Goal: Task Accomplishment & Management: Use online tool/utility

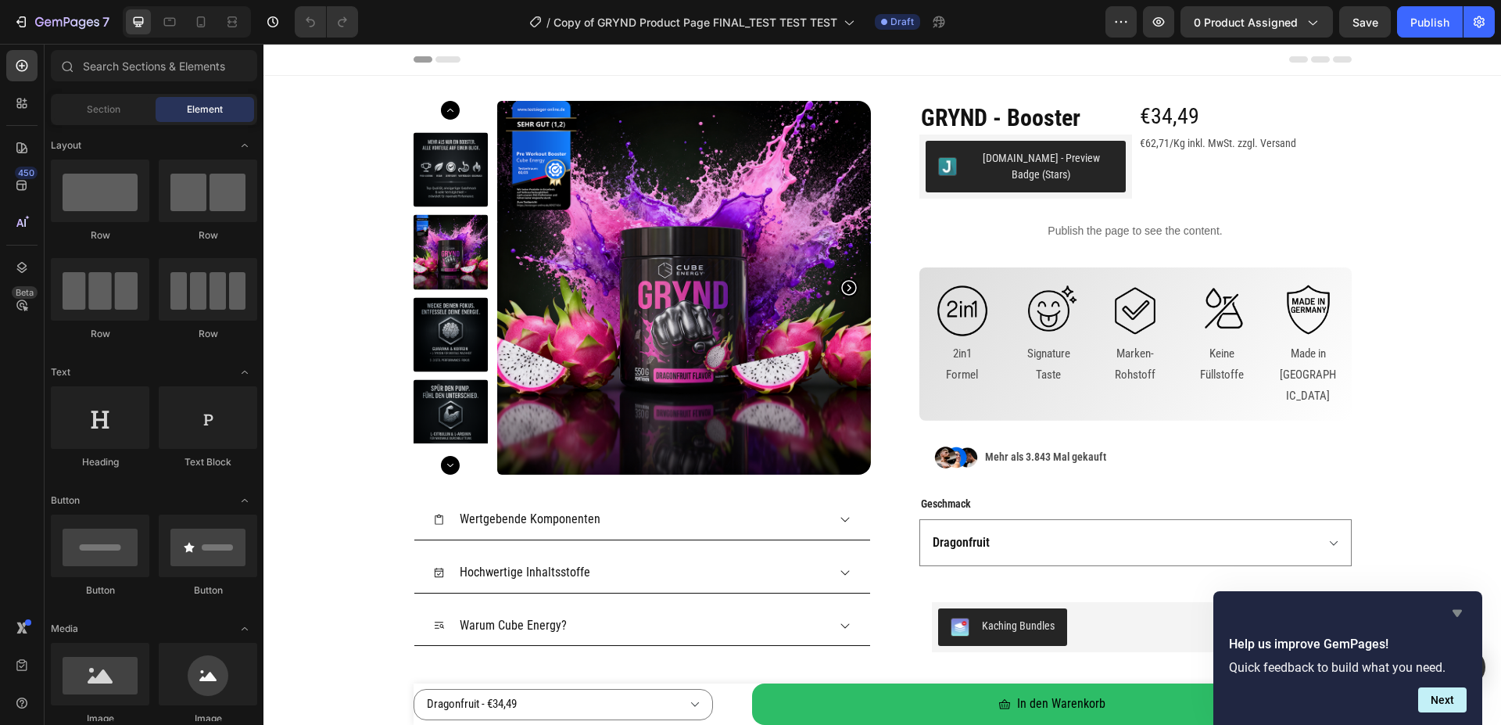
click at [1456, 608] on icon "Hide survey" at bounding box center [1457, 613] width 19 height 19
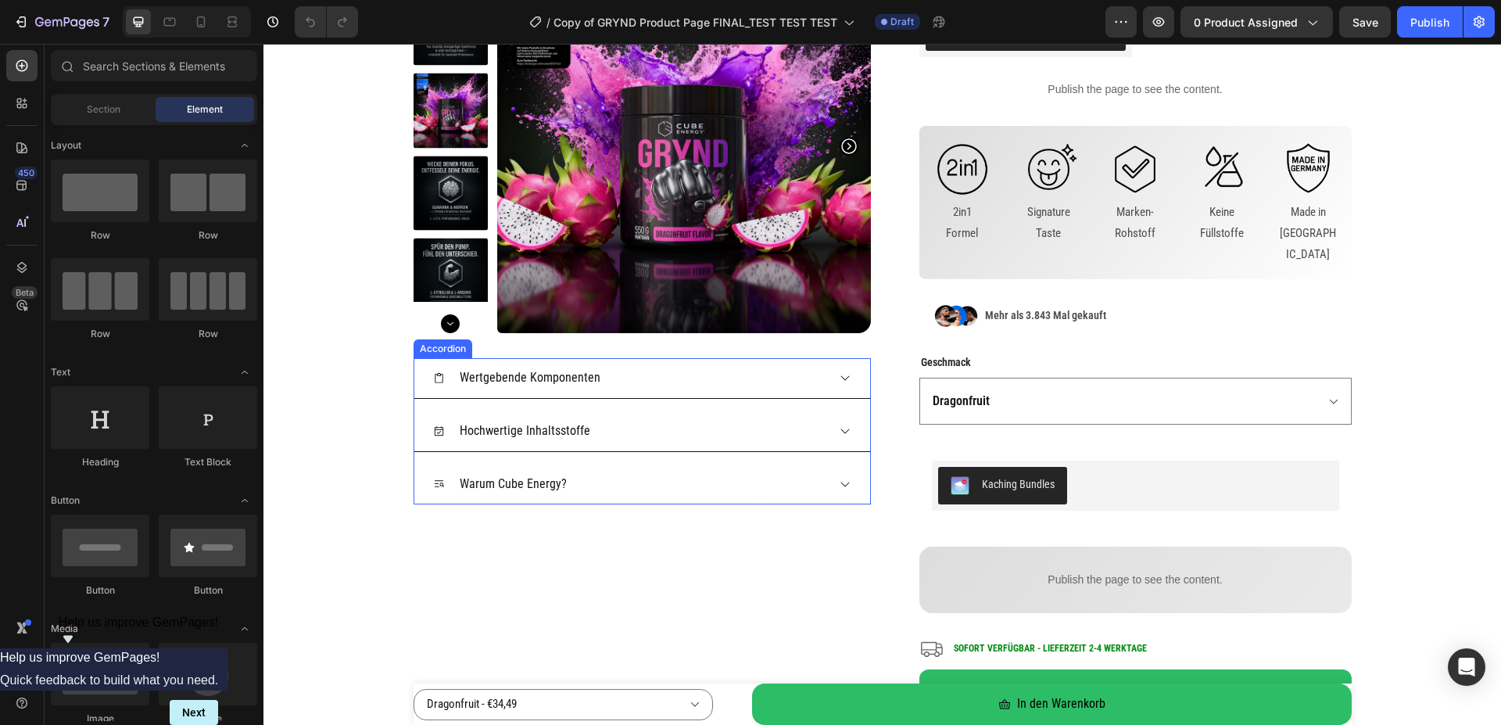
scroll to position [239, 0]
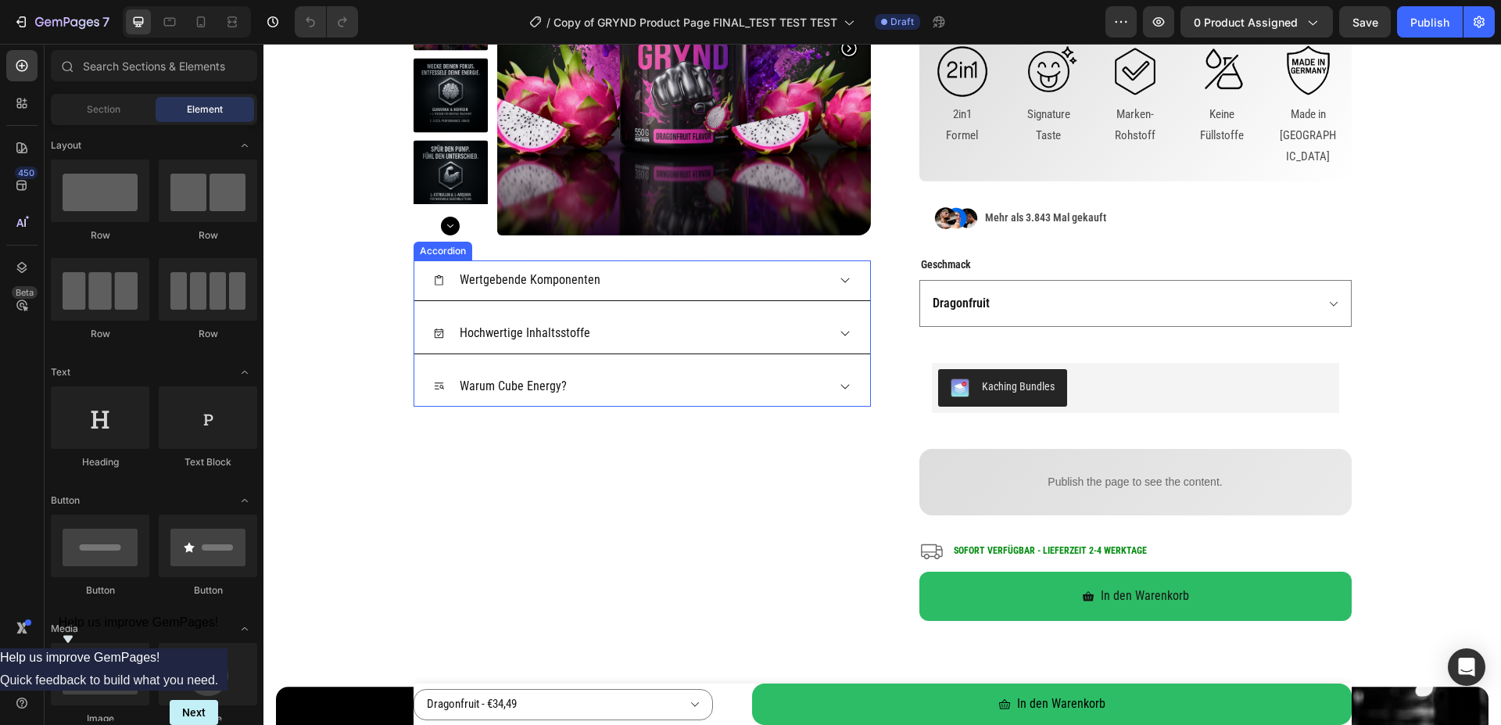
click at [594, 274] on div "Wertgebende Komponenten" at bounding box center [629, 280] width 393 height 27
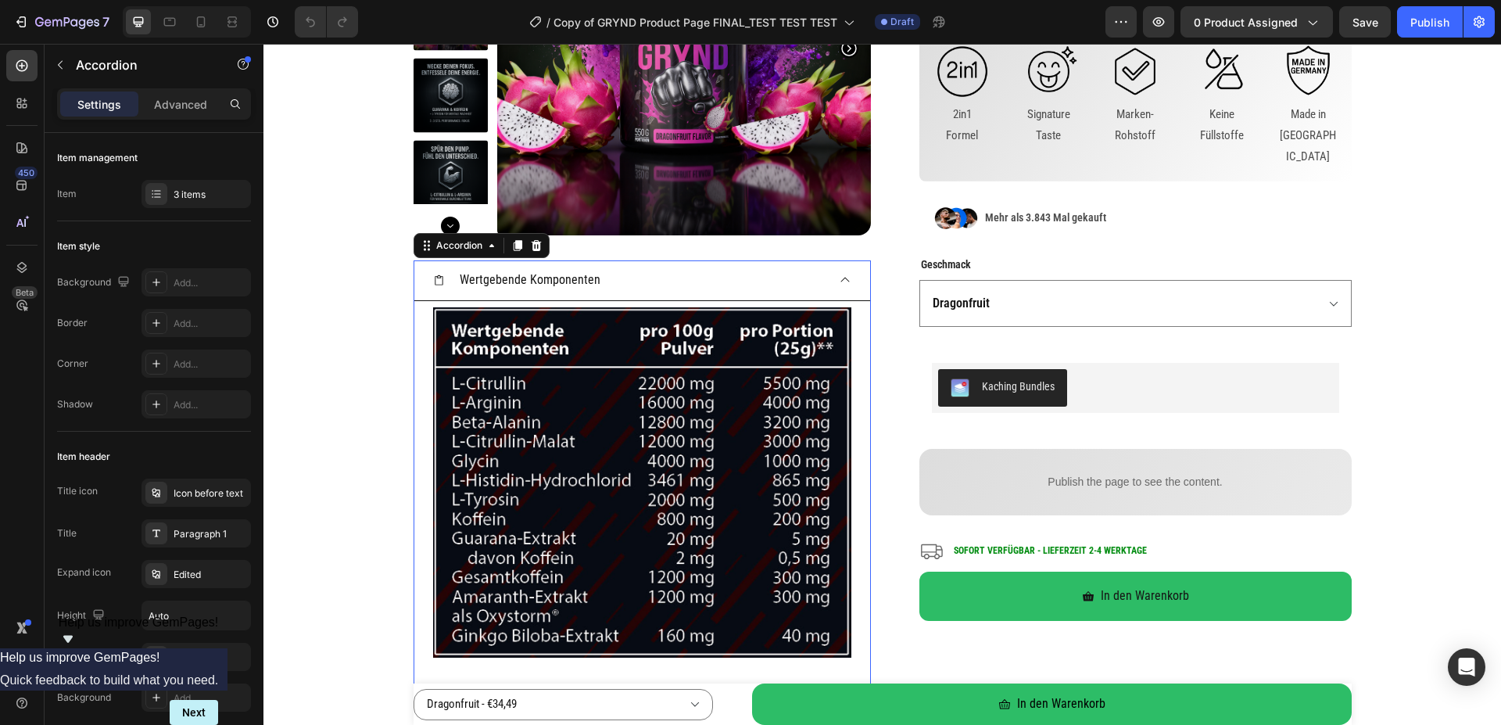
click at [824, 278] on div "Wertgebende Komponenten" at bounding box center [642, 280] width 456 height 41
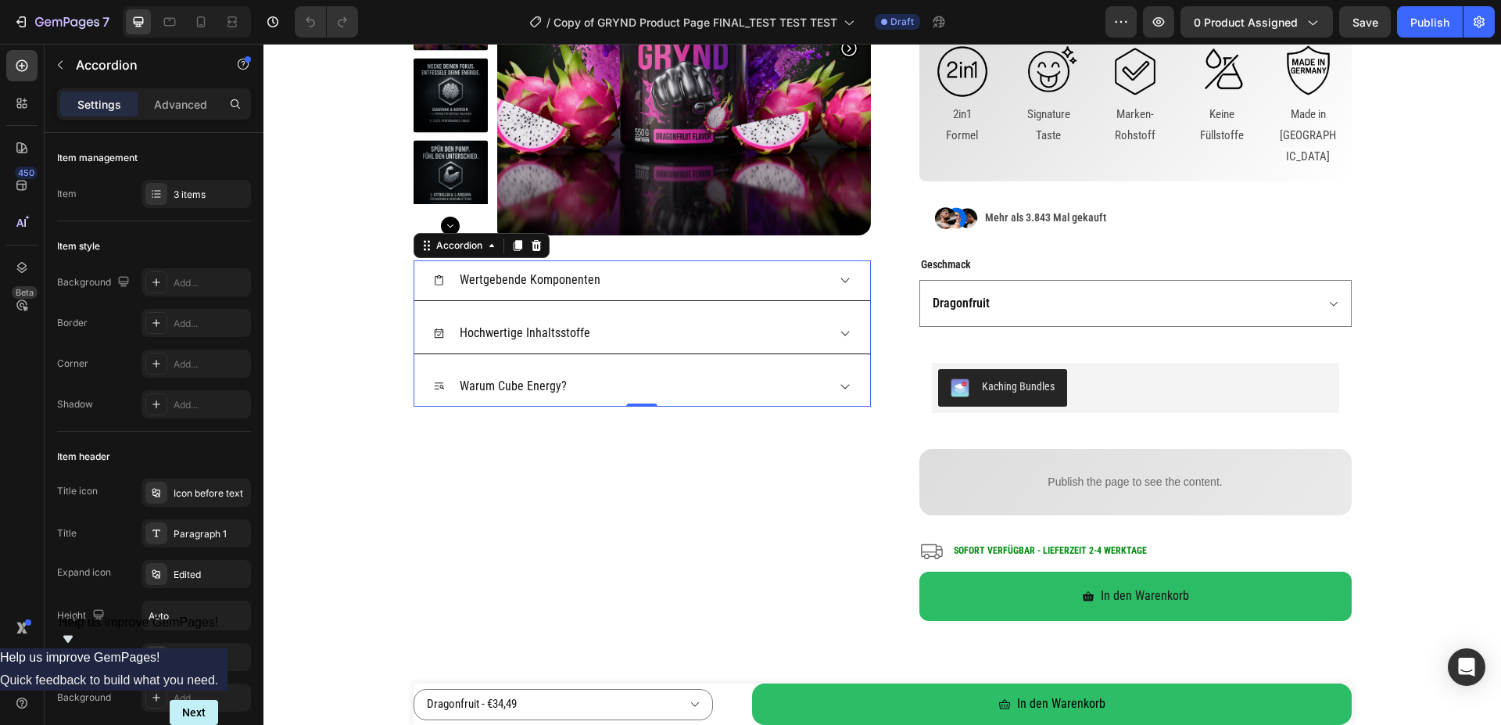
click at [729, 334] on div "Hochwertige Inhaltsstoffe" at bounding box center [629, 333] width 393 height 27
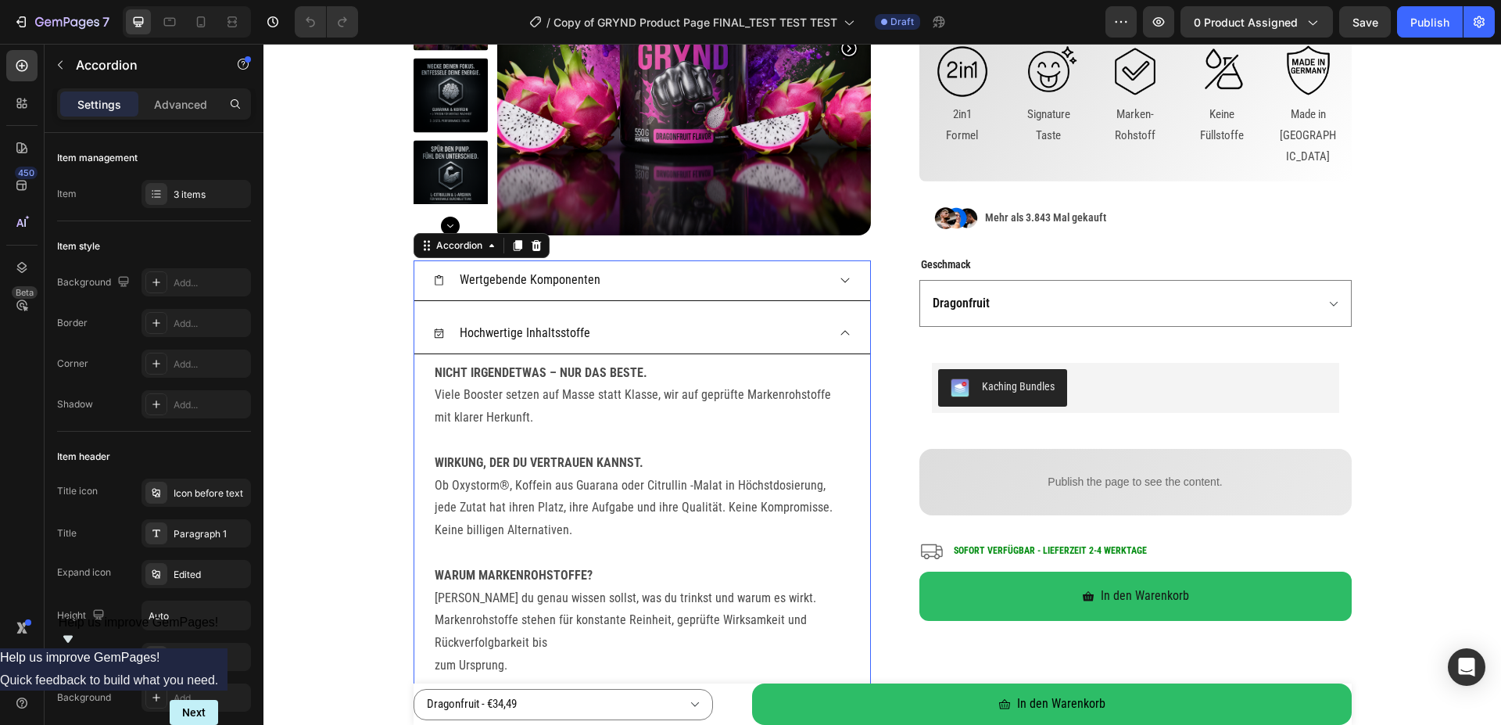
click at [730, 334] on div "Hochwertige Inhaltsstoffe" at bounding box center [629, 333] width 393 height 27
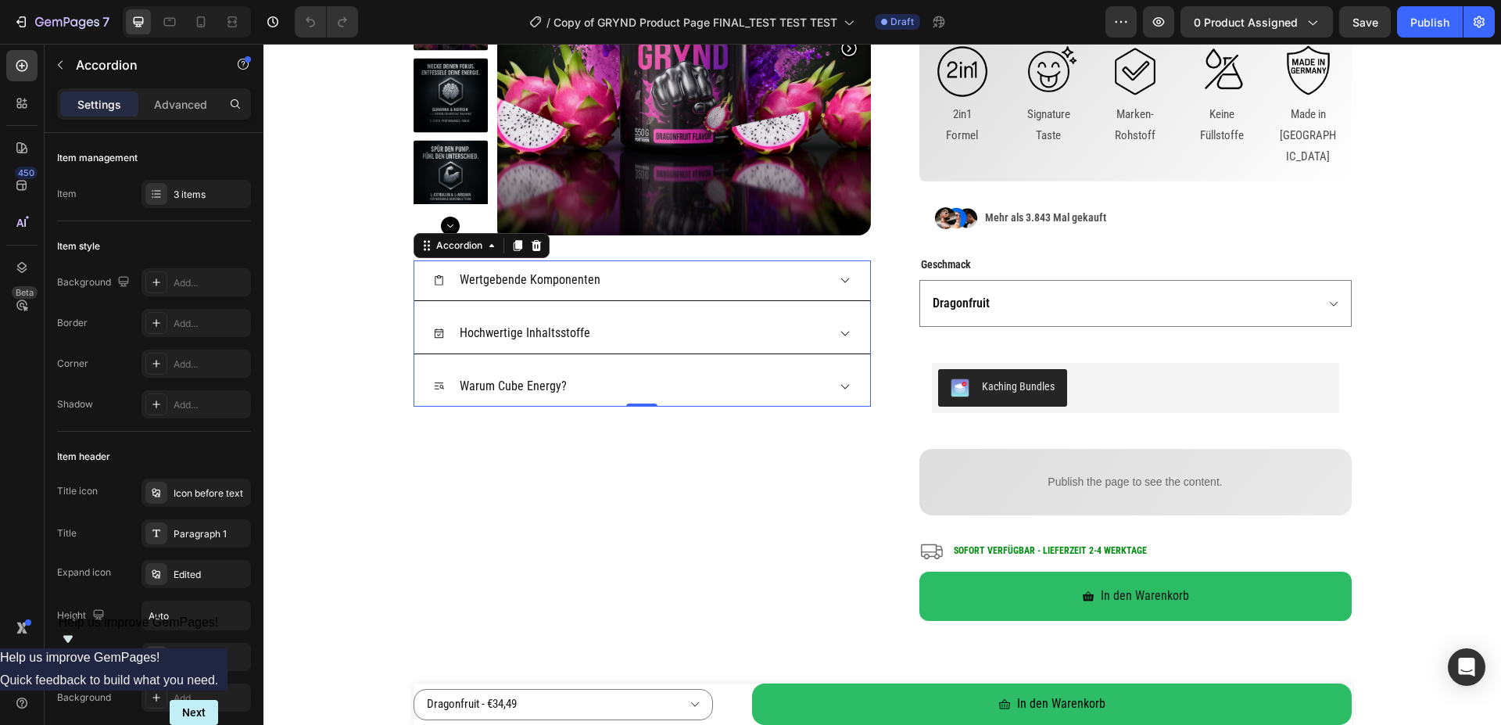
click at [730, 334] on div "Hochwertige Inhaltsstoffe" at bounding box center [629, 333] width 393 height 27
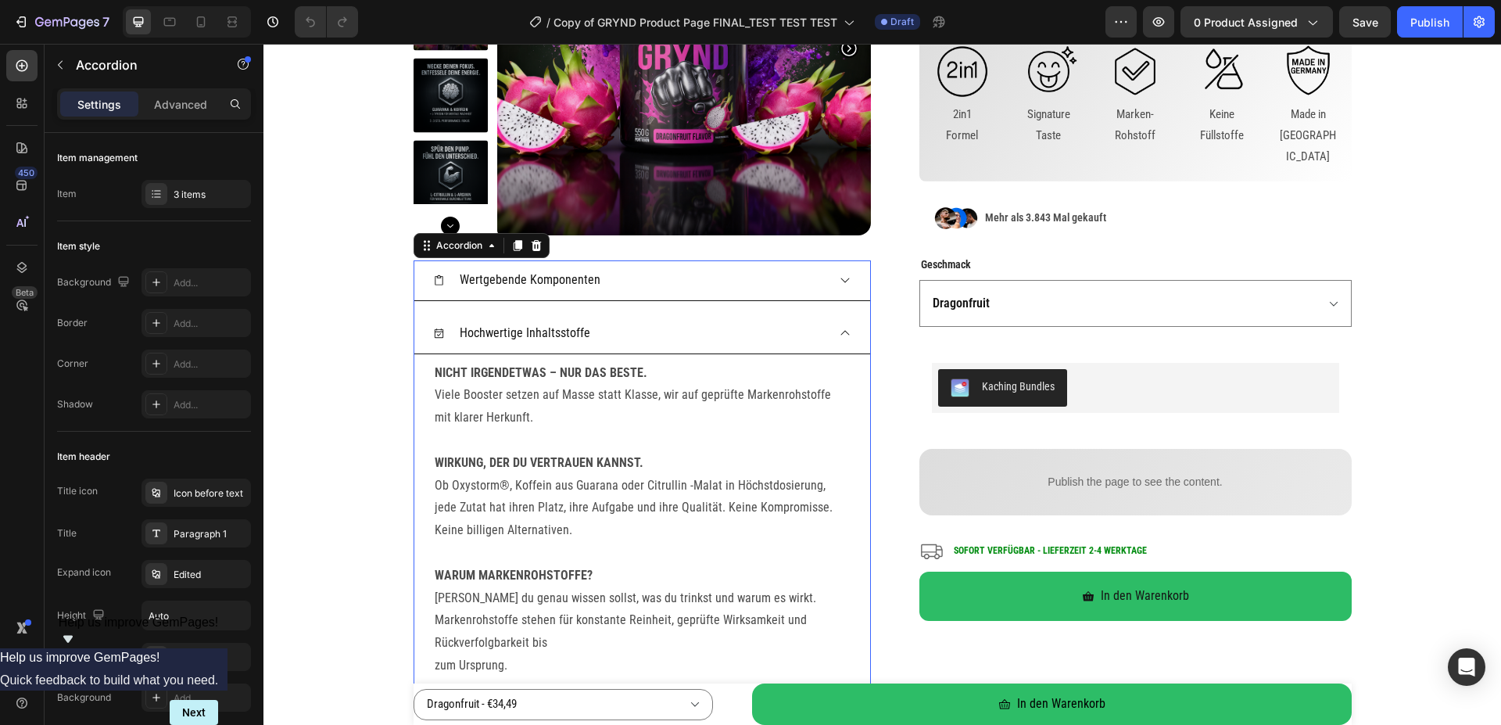
click at [730, 336] on div "Hochwertige Inhaltsstoffe" at bounding box center [629, 333] width 393 height 27
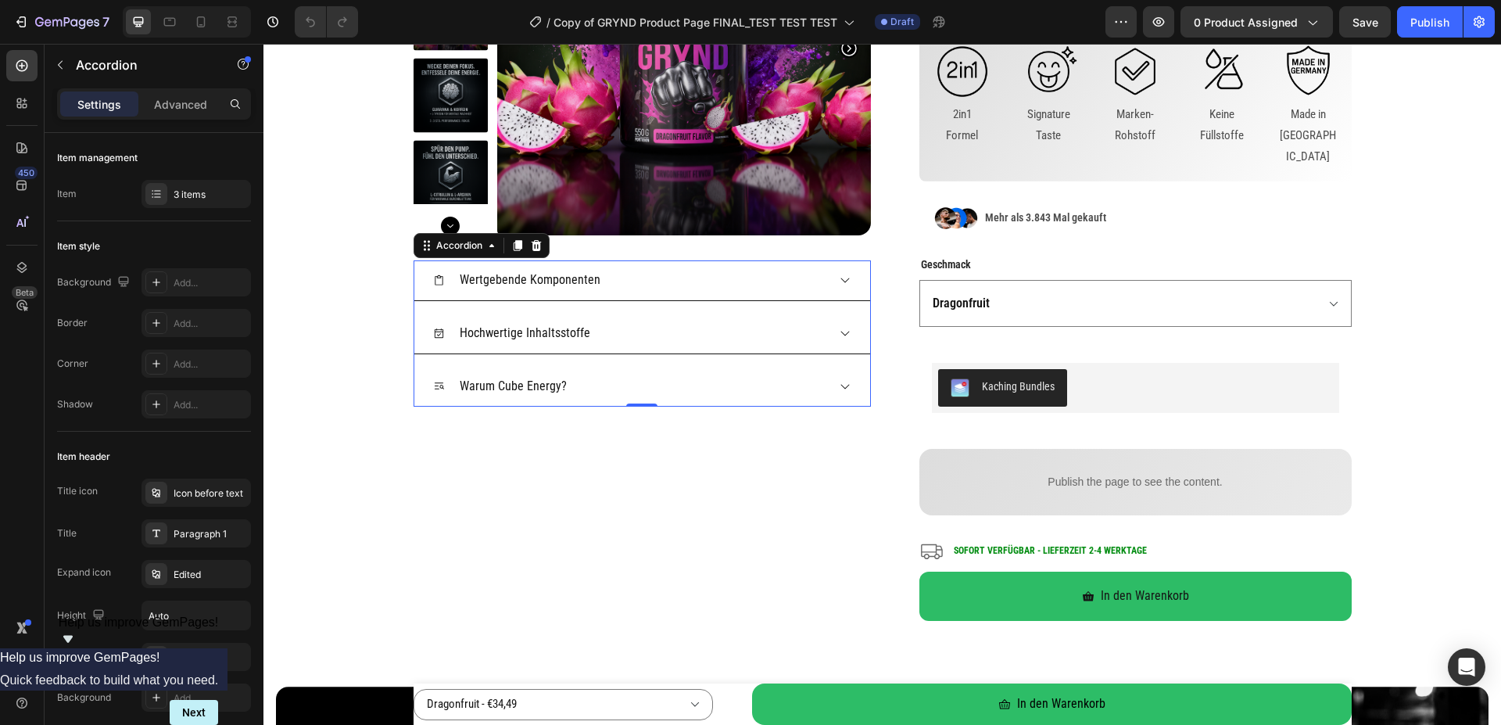
click at [566, 282] on p "Wertgebende Komponenten" at bounding box center [530, 280] width 141 height 23
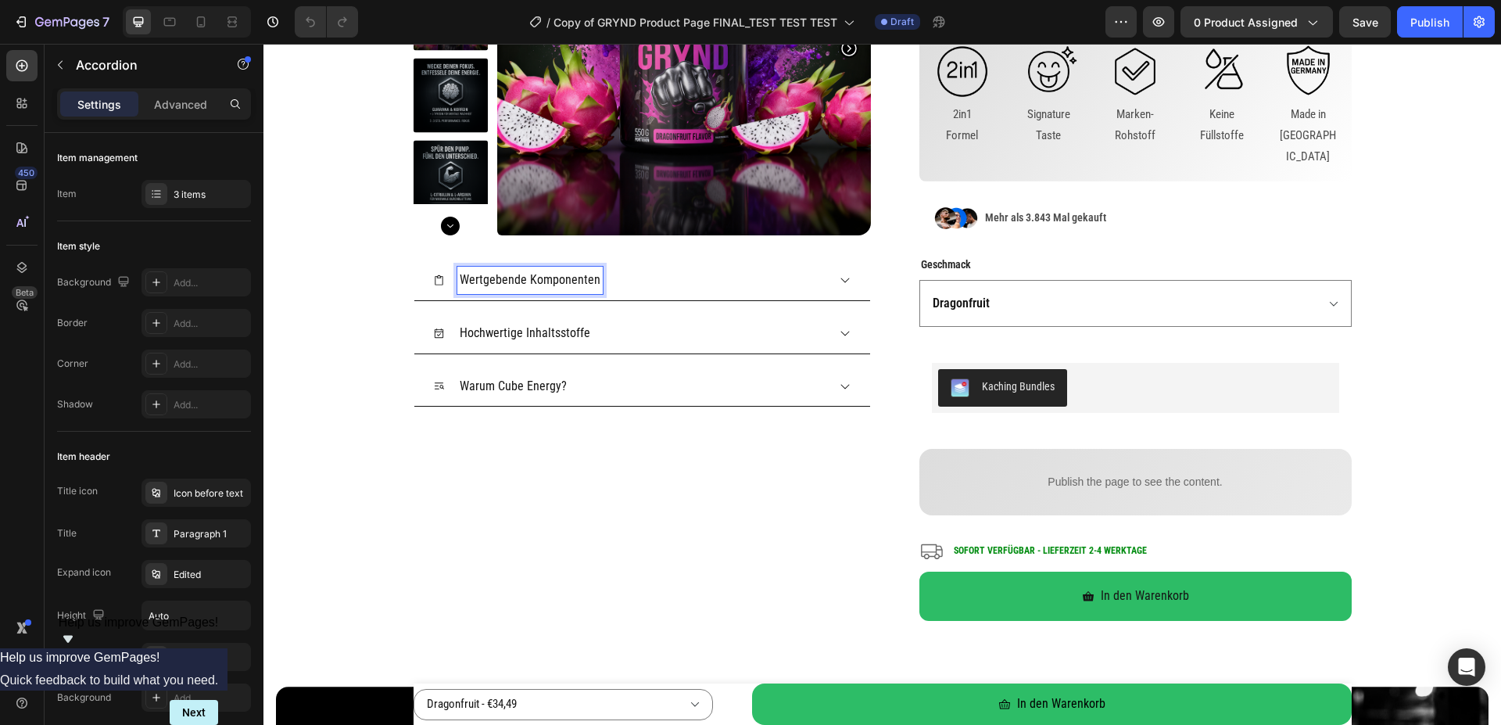
click at [777, 271] on div "Wertgebende Komponenten" at bounding box center [629, 280] width 393 height 27
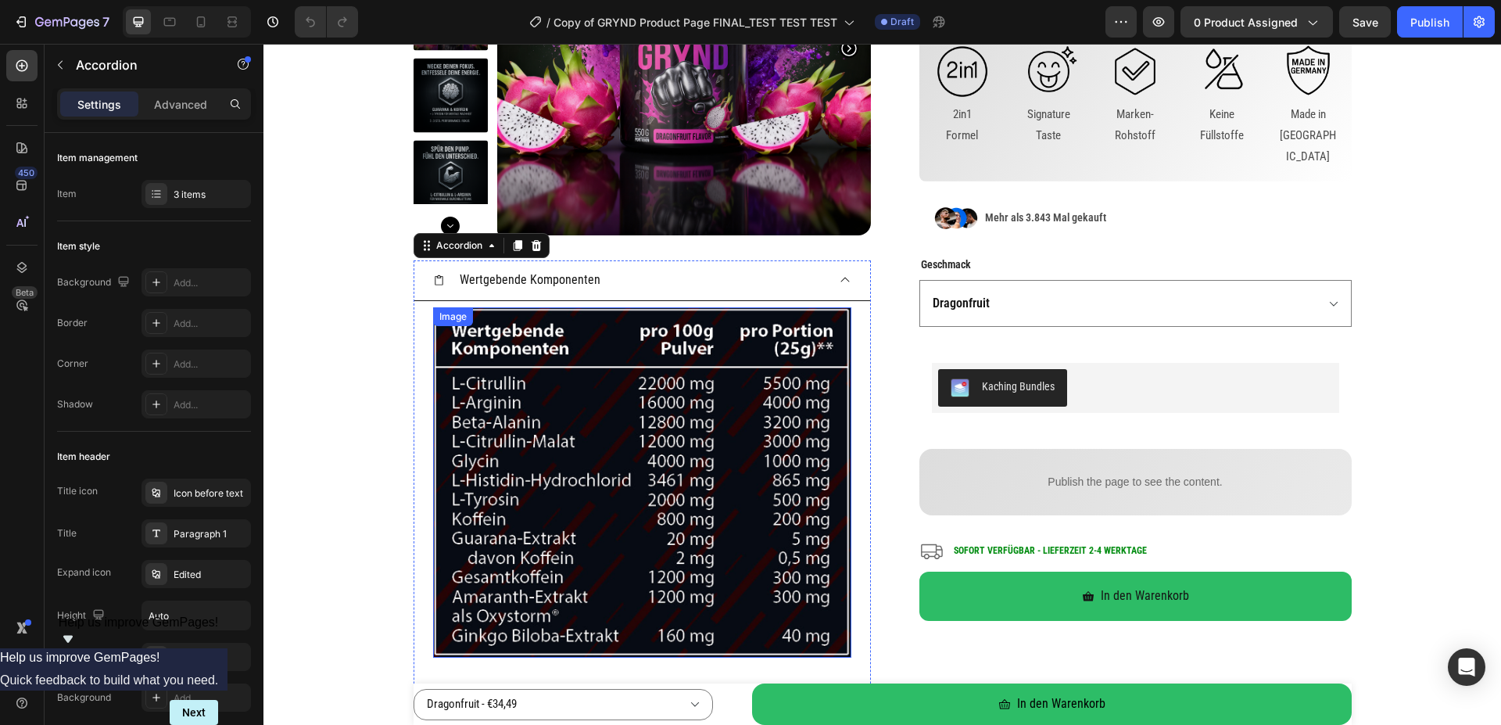
click at [647, 417] on img at bounding box center [642, 482] width 418 height 350
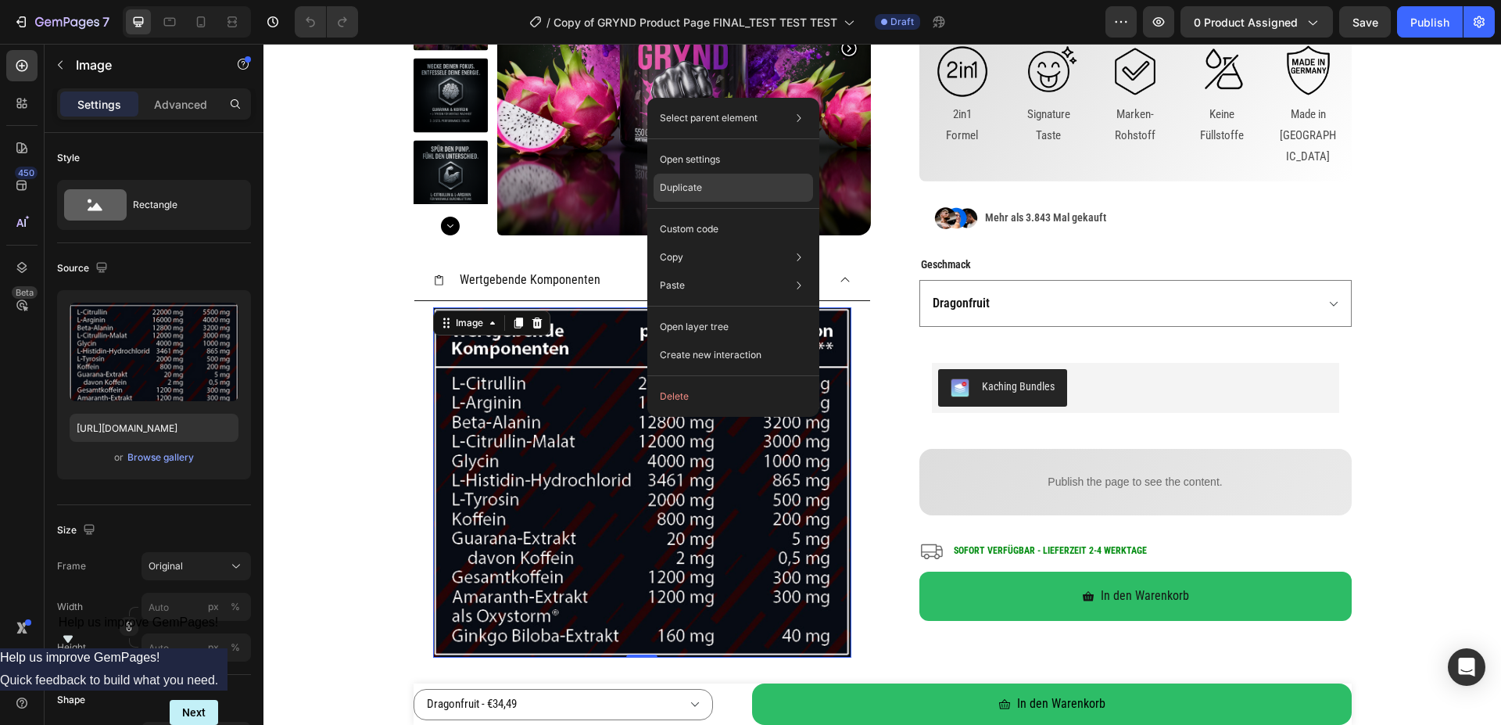
drag, startPoint x: 691, startPoint y: 189, endPoint x: 399, endPoint y: 119, distance: 300.7
click at [691, 189] on p "Duplicate" at bounding box center [681, 188] width 42 height 14
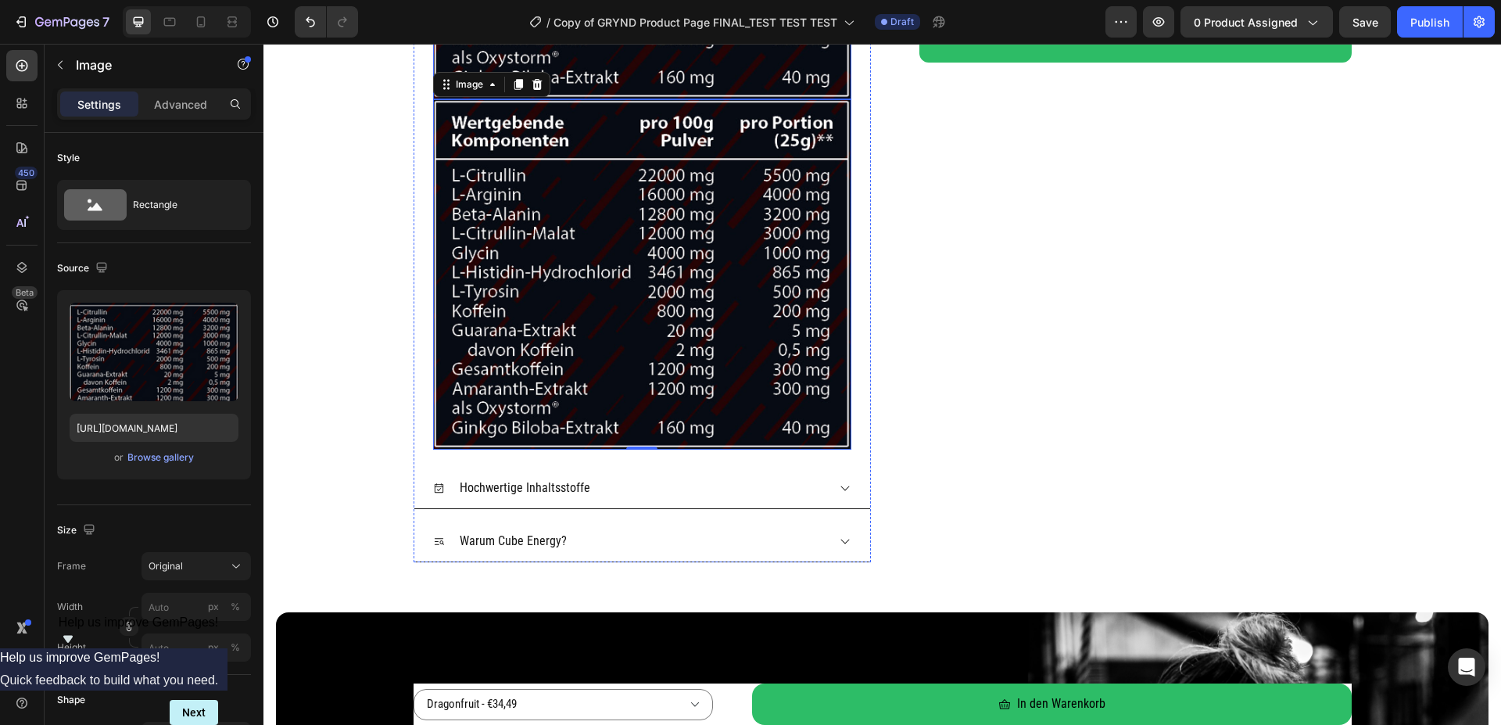
scroll to position [798, 0]
click at [314, 22] on icon "Undo/Redo" at bounding box center [310, 22] width 9 height 10
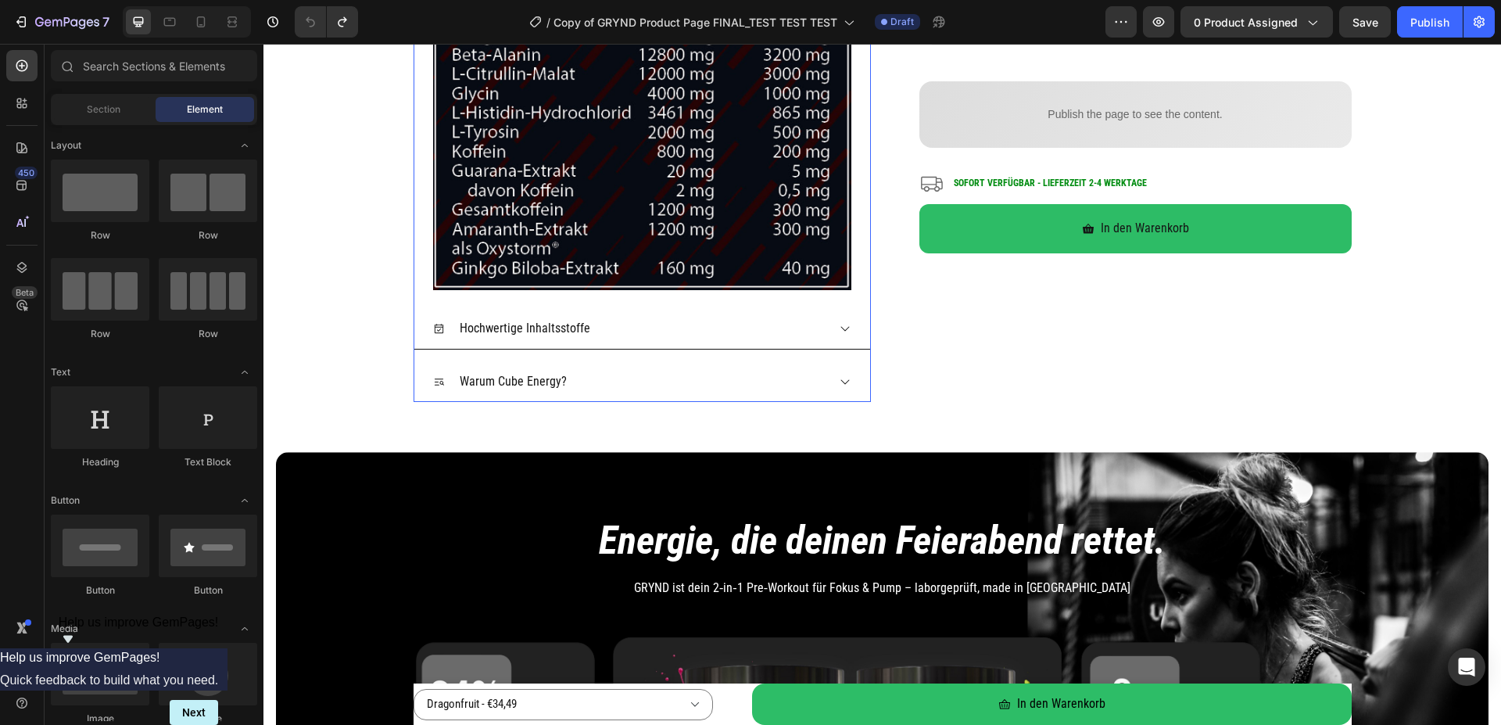
scroll to position [399, 0]
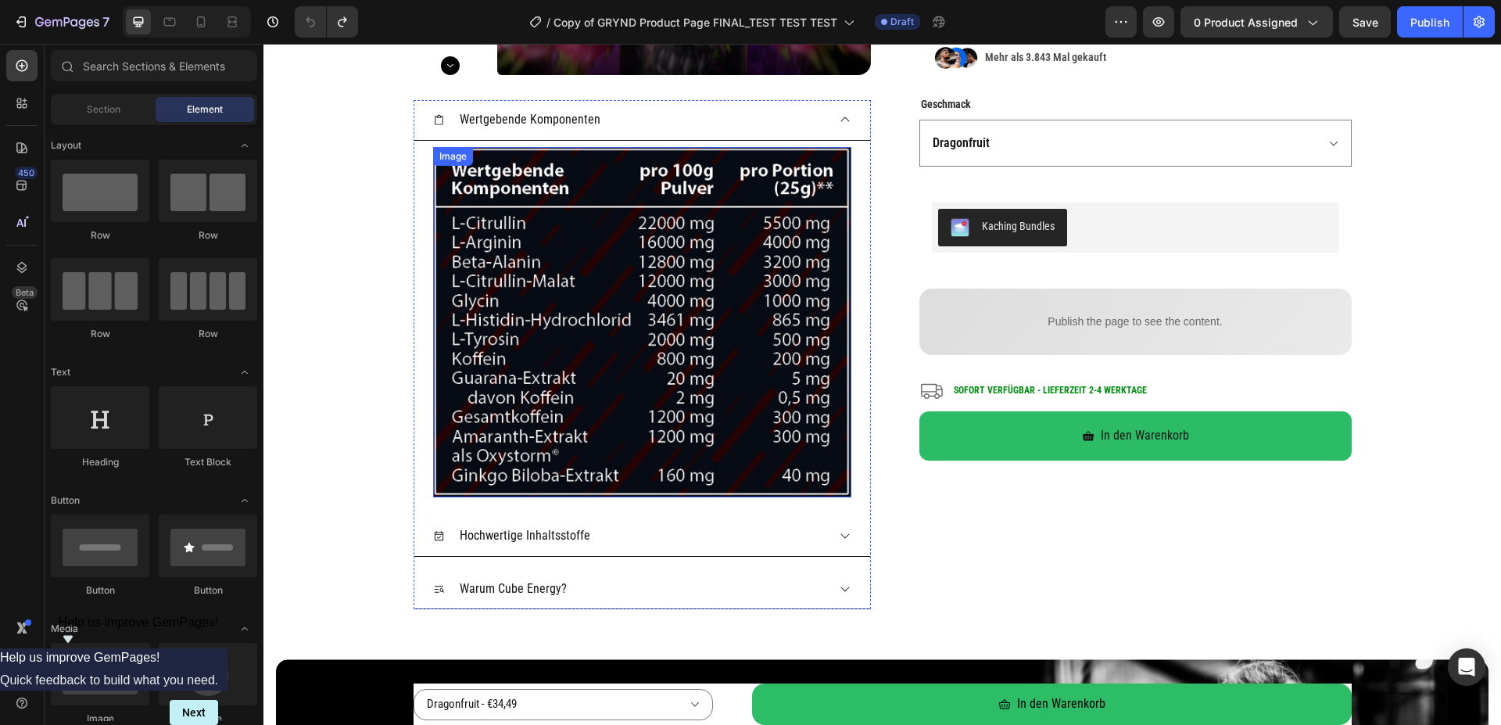
click at [594, 300] on img at bounding box center [642, 322] width 418 height 350
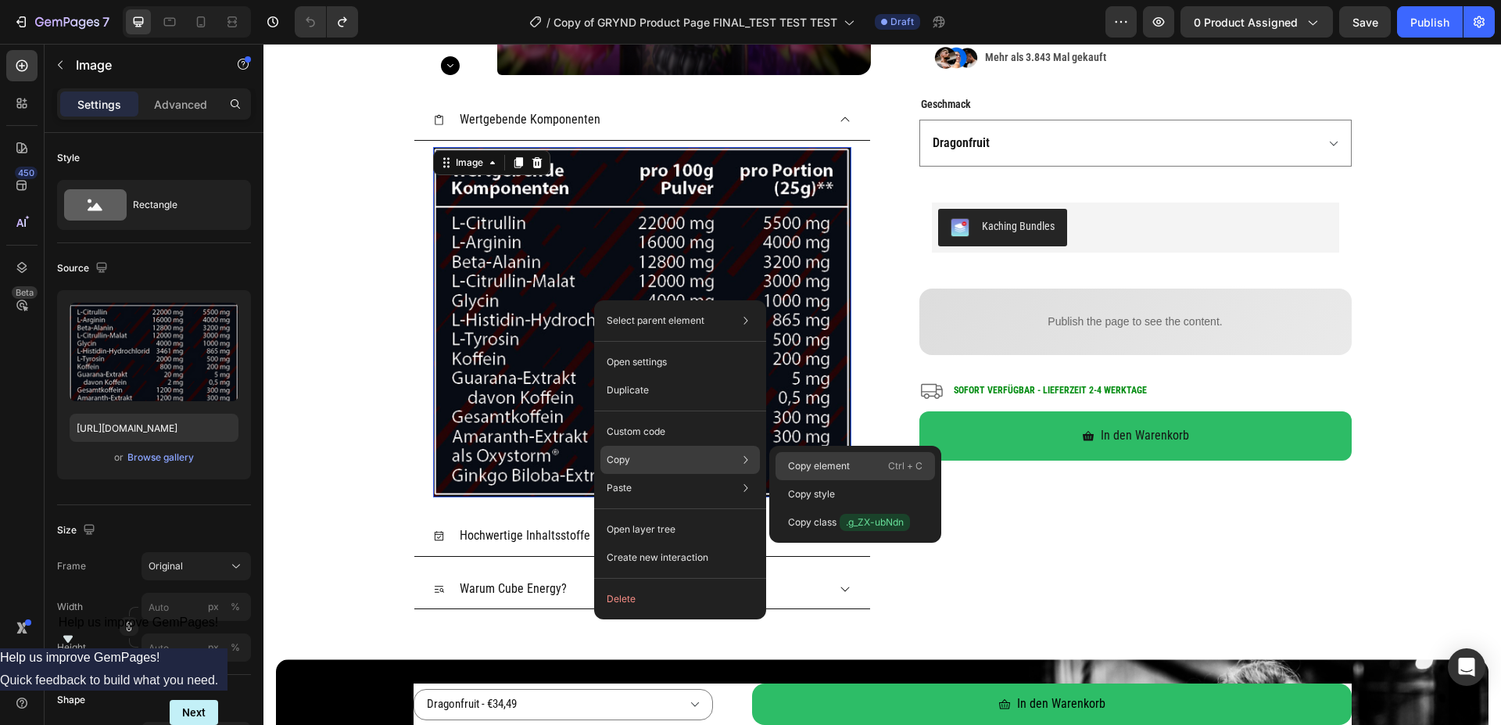
click at [822, 457] on div "Copy element Ctrl + C" at bounding box center [855, 466] width 159 height 28
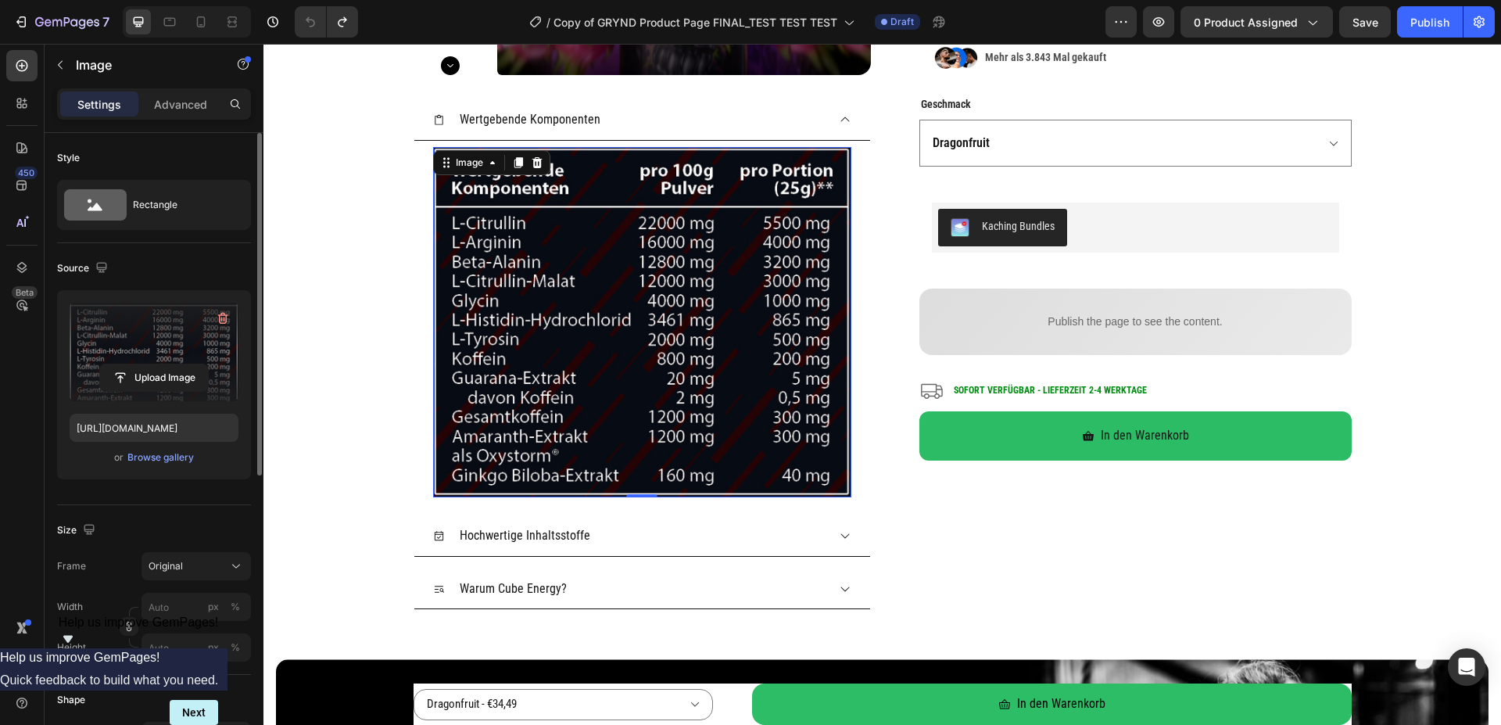
click at [155, 339] on label at bounding box center [154, 352] width 169 height 99
click at [155, 364] on input "file" at bounding box center [154, 377] width 108 height 27
click at [163, 457] on div "Browse gallery" at bounding box center [160, 457] width 66 height 14
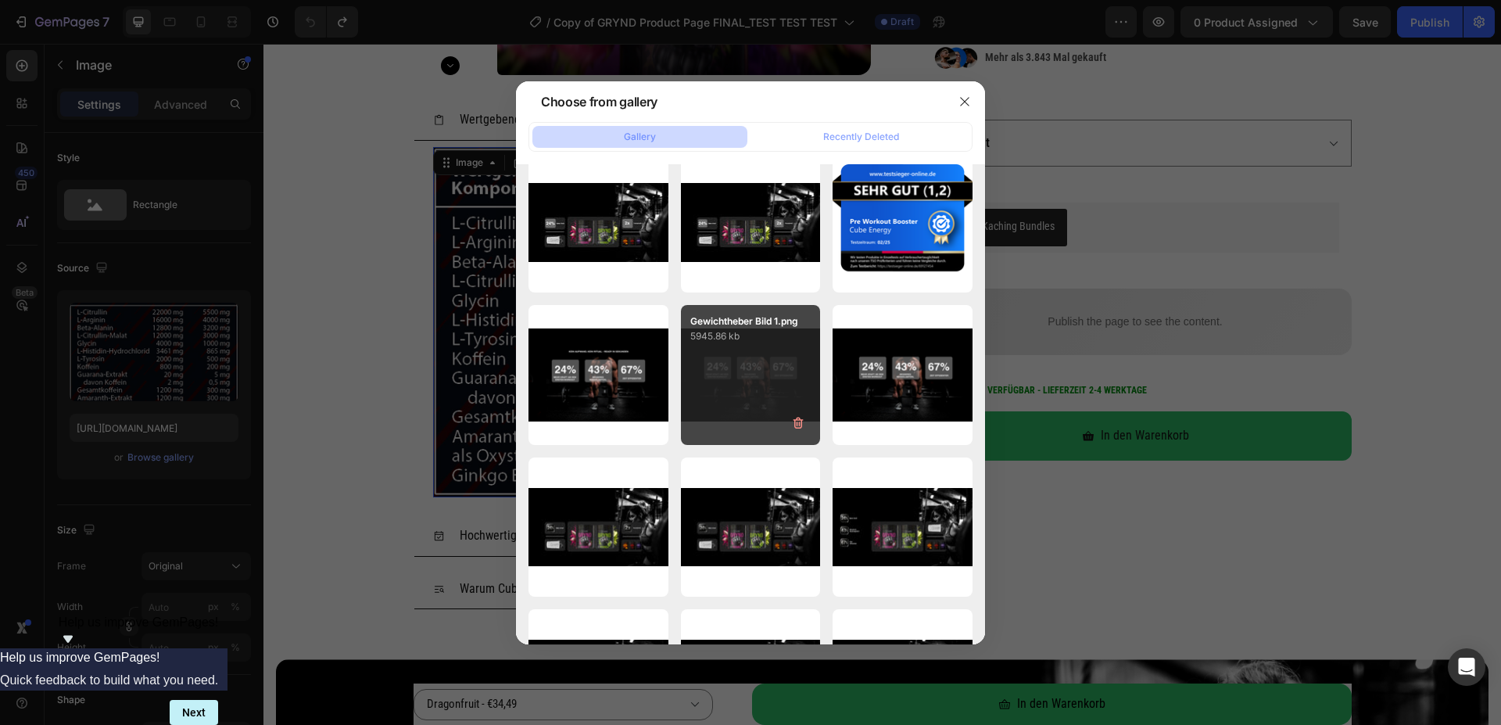
scroll to position [0, 0]
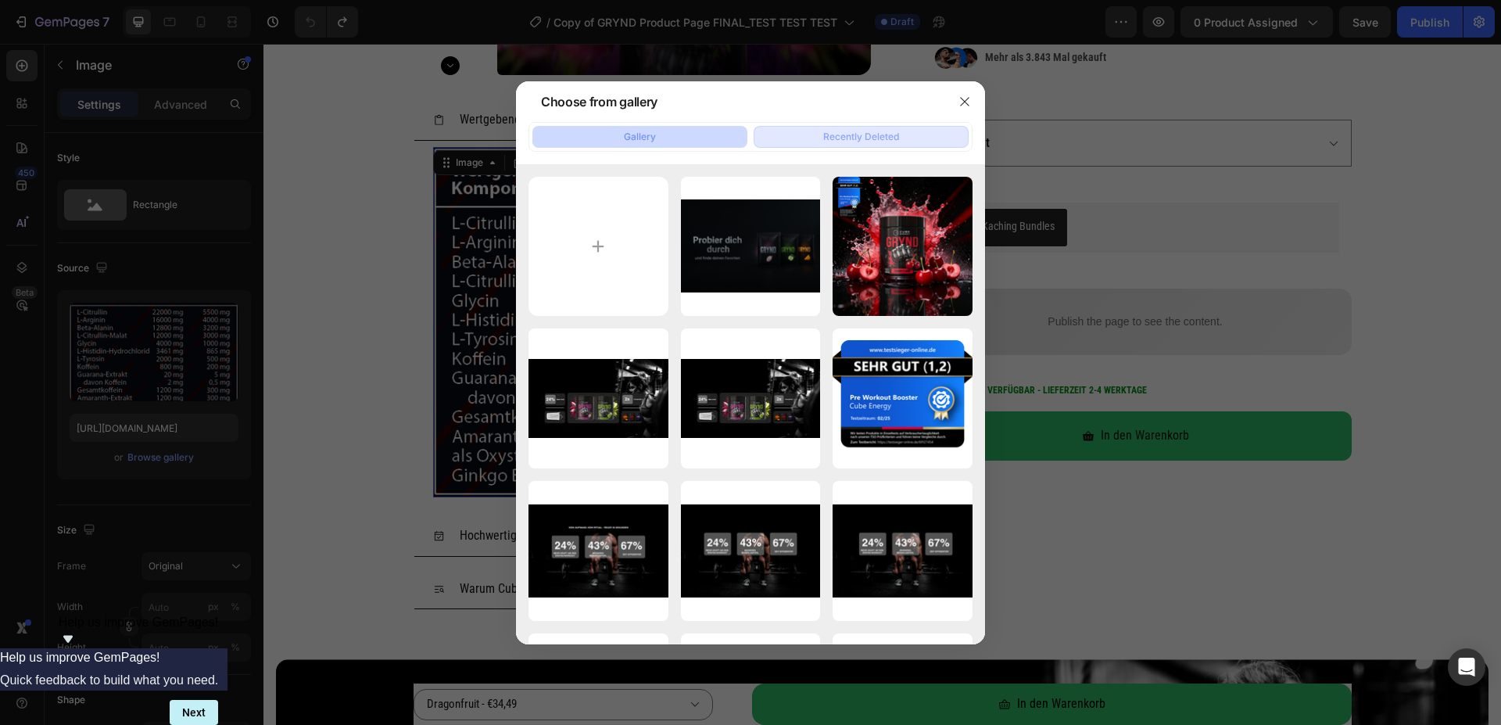
click at [876, 142] on div "Recently Deleted" at bounding box center [861, 137] width 76 height 14
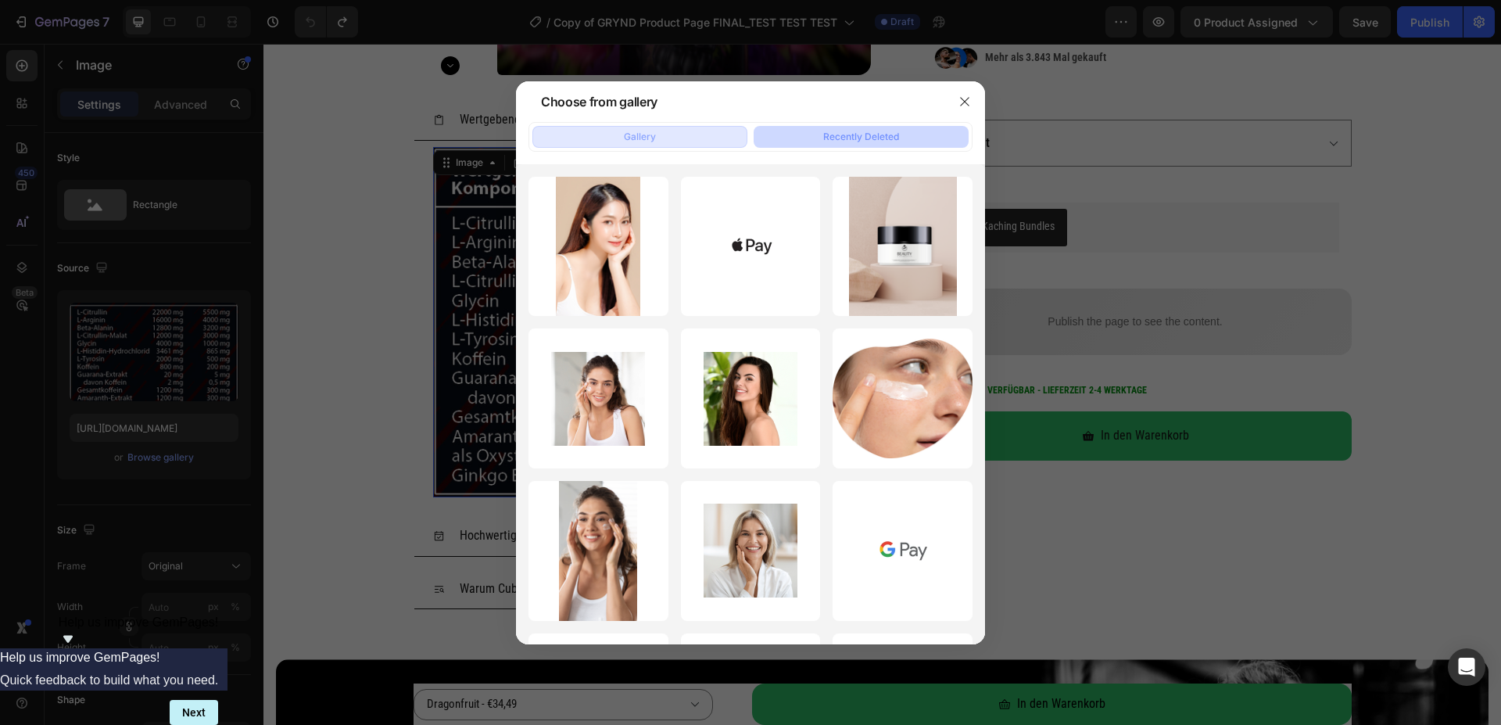
click at [658, 138] on button "Gallery" at bounding box center [639, 137] width 215 height 22
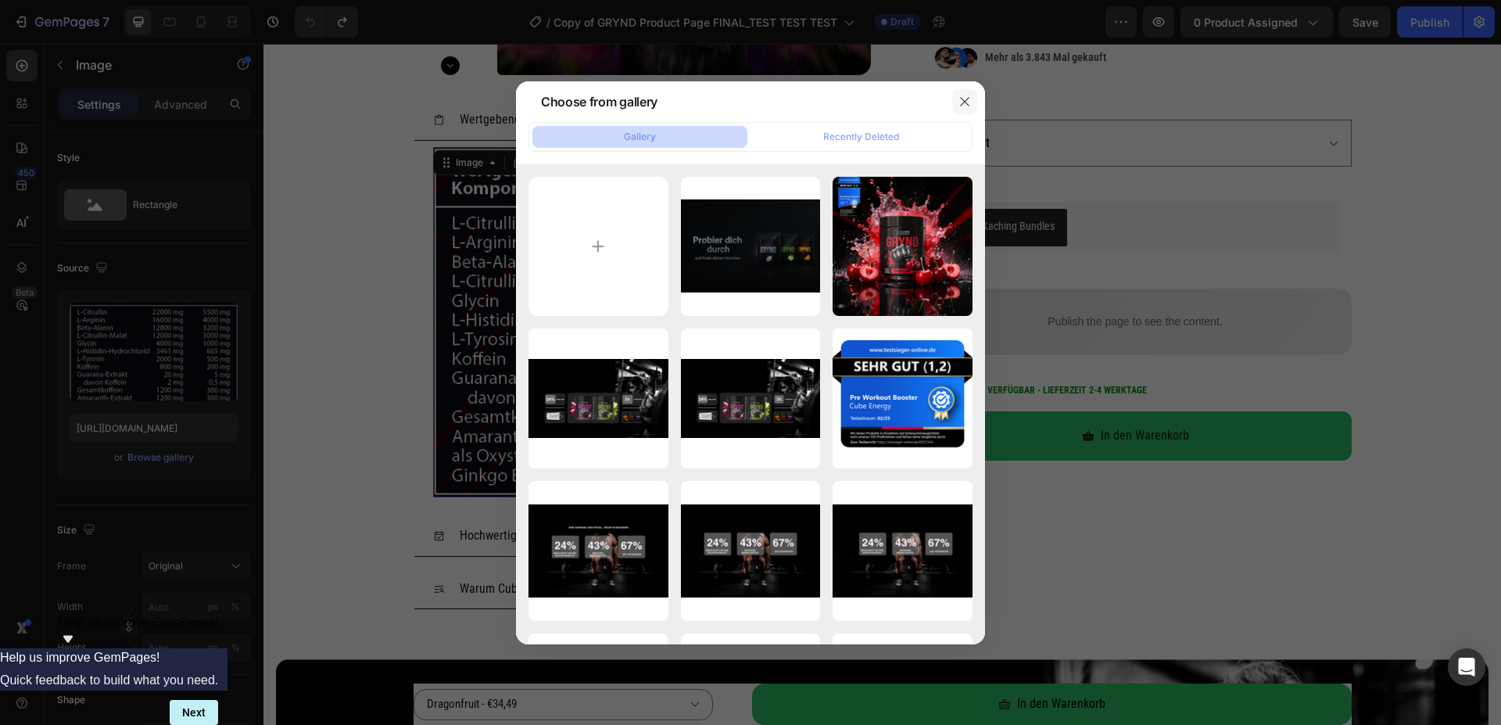
click at [962, 106] on icon "button" at bounding box center [964, 101] width 13 height 13
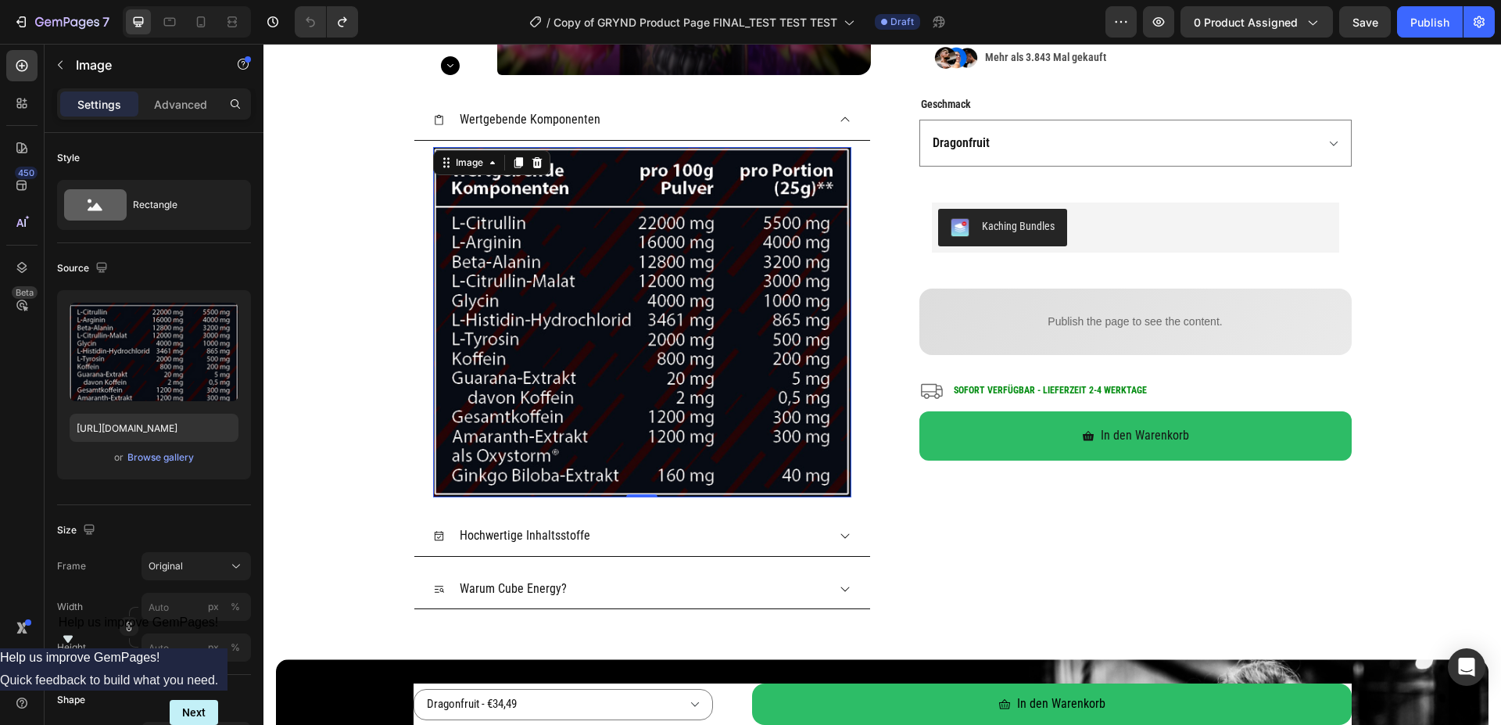
click at [612, 284] on img at bounding box center [642, 322] width 418 height 350
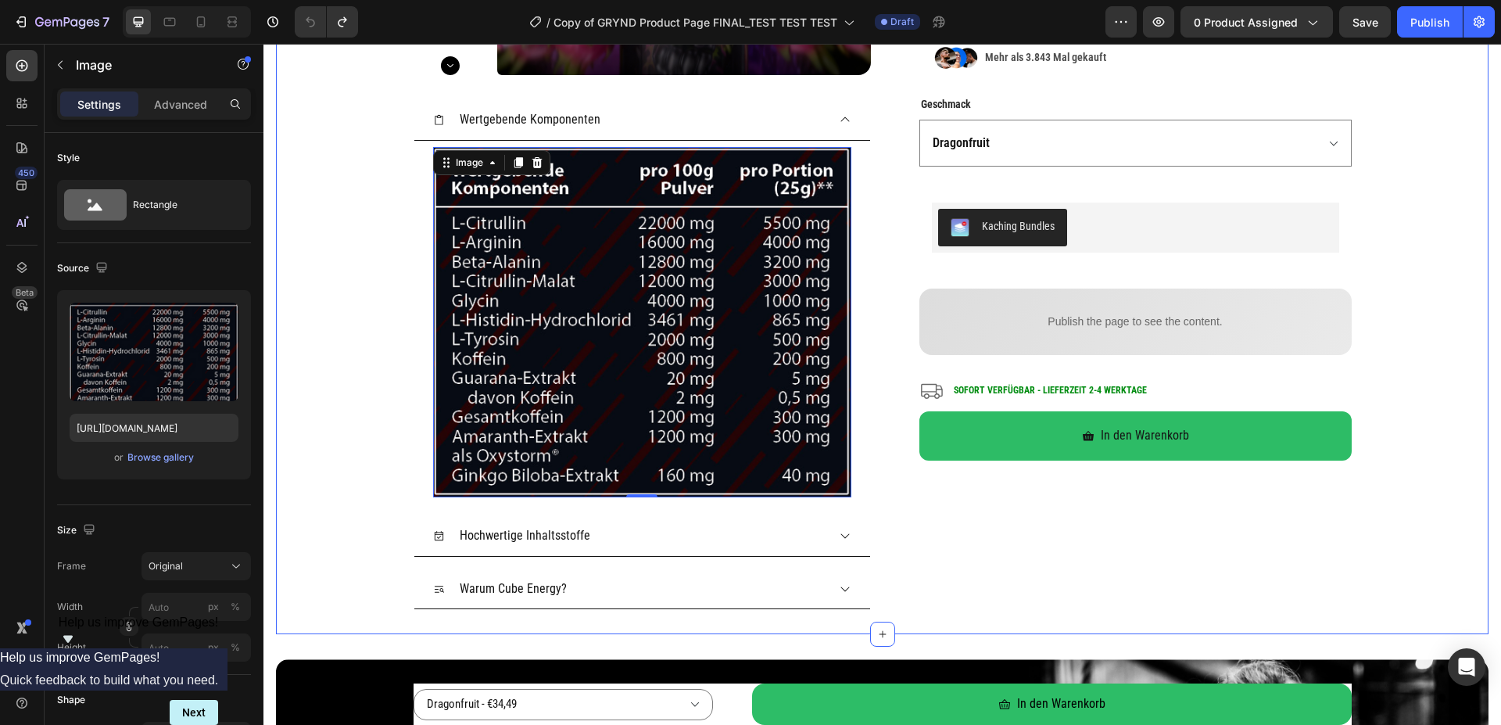
click at [331, 209] on div "Product Images Wertgebende Komponenten Image 0 Hochwertige Inhaltsstoffe Warum …" at bounding box center [882, 155] width 1213 height 908
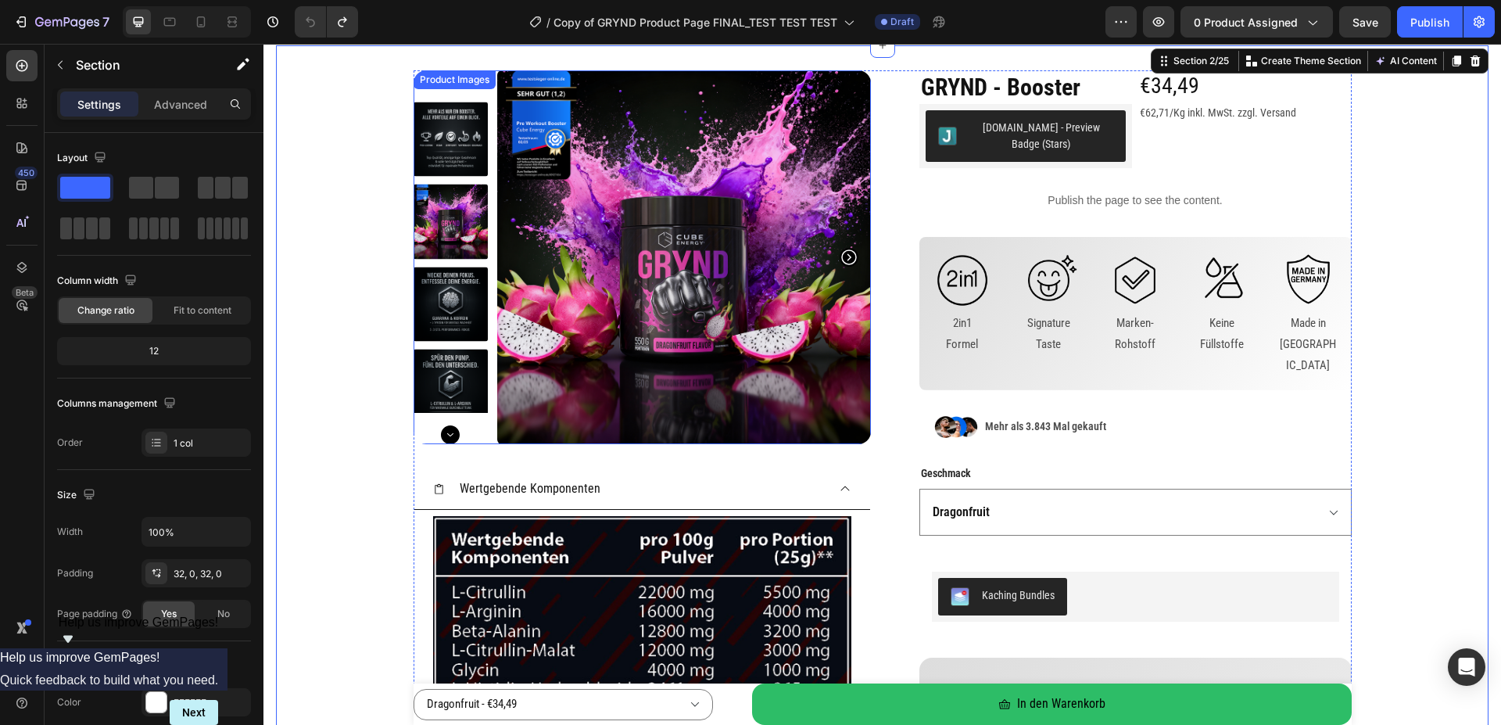
scroll to position [80, 0]
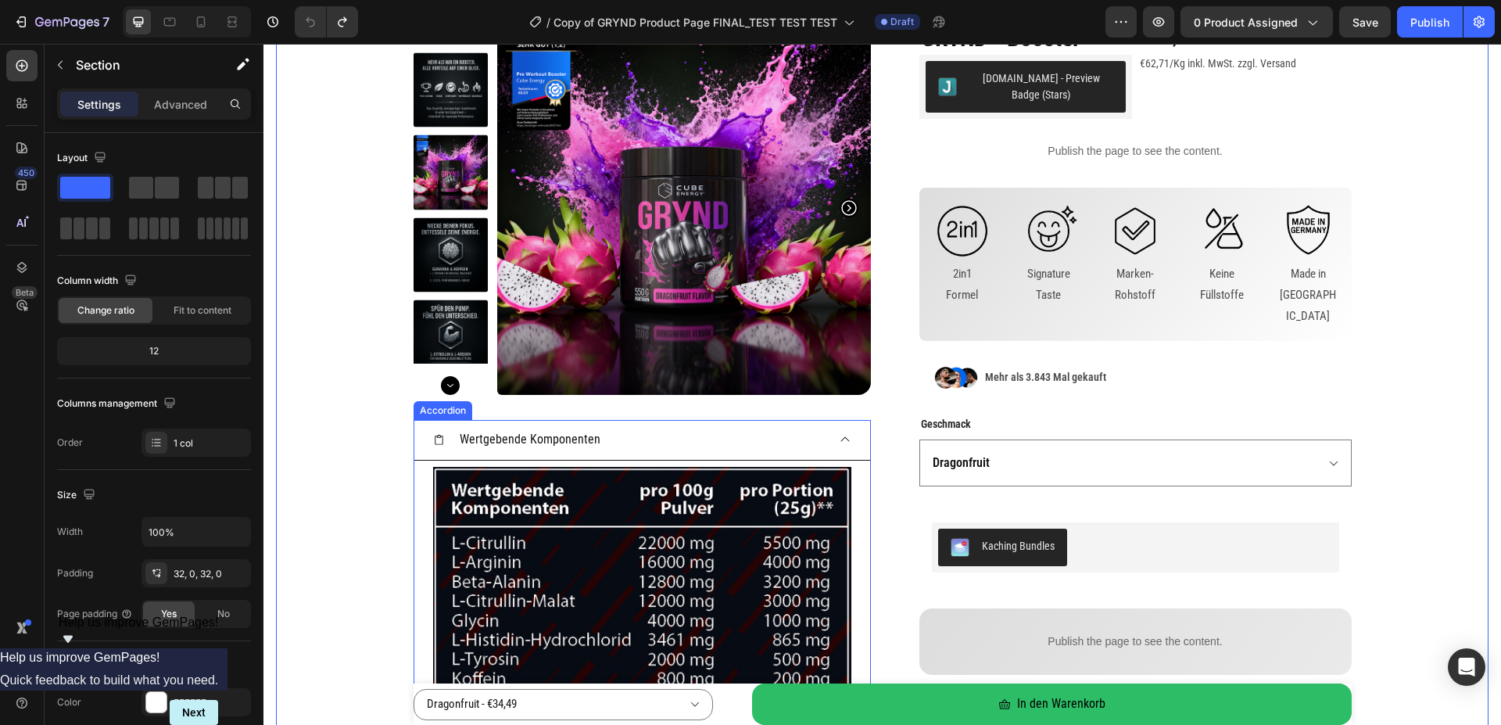
click at [780, 433] on div "Wertgebende Komponenten" at bounding box center [629, 439] width 393 height 27
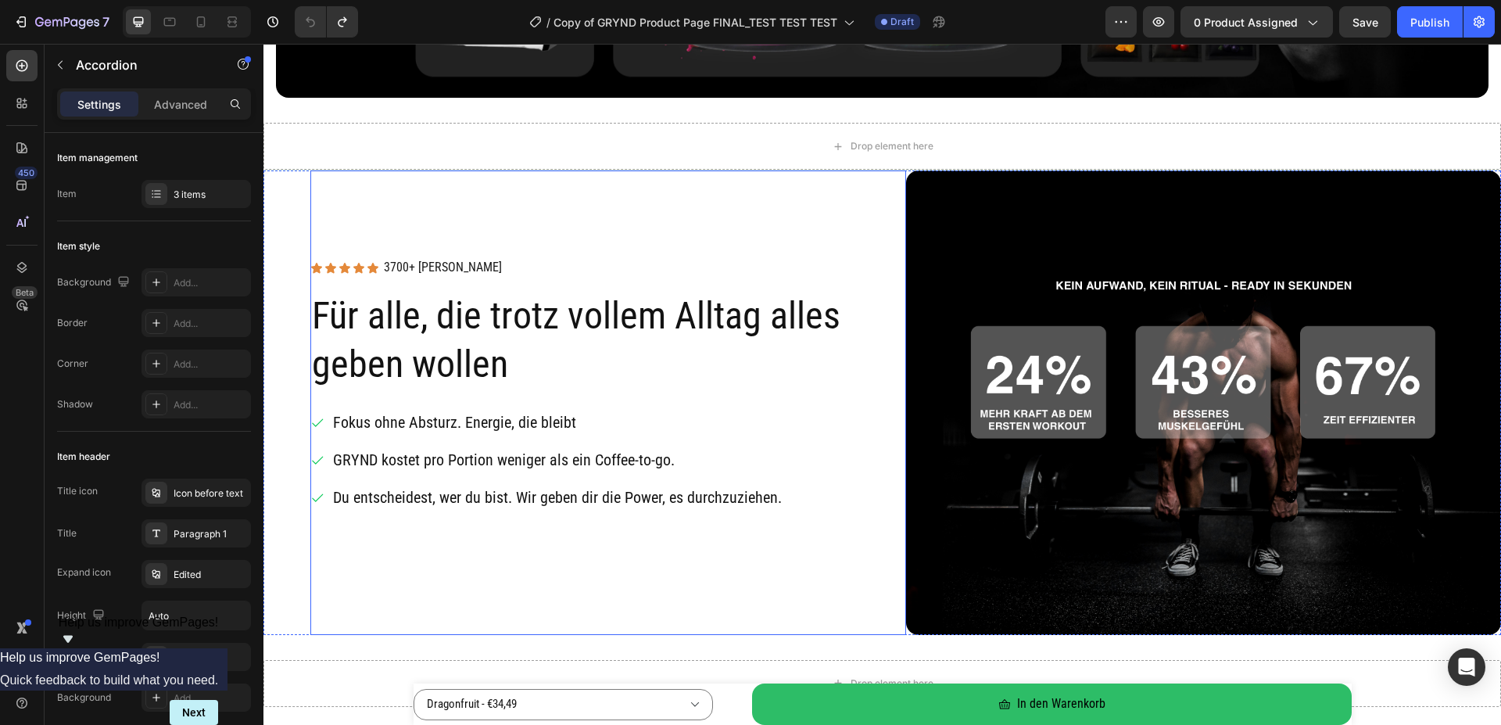
scroll to position [1276, 0]
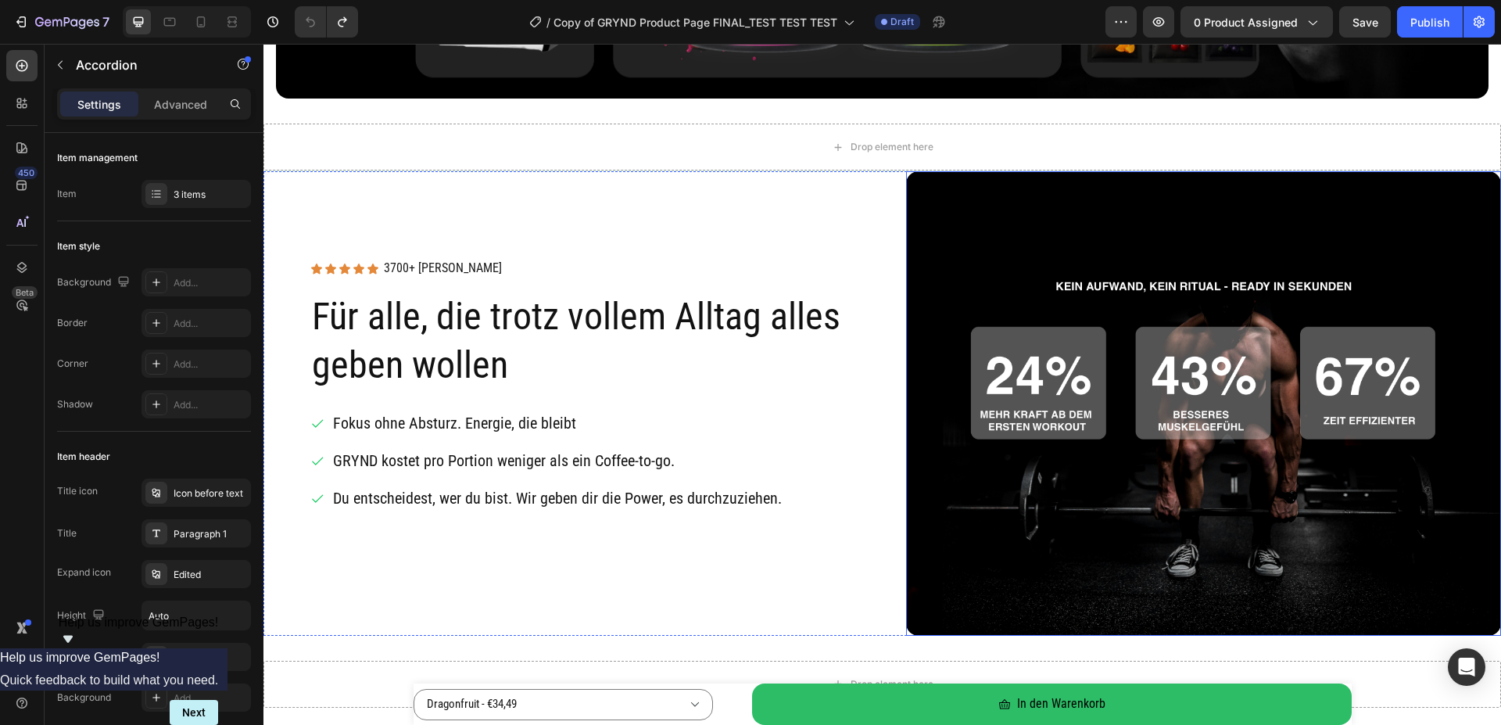
click at [1166, 290] on img at bounding box center [1204, 403] width 596 height 464
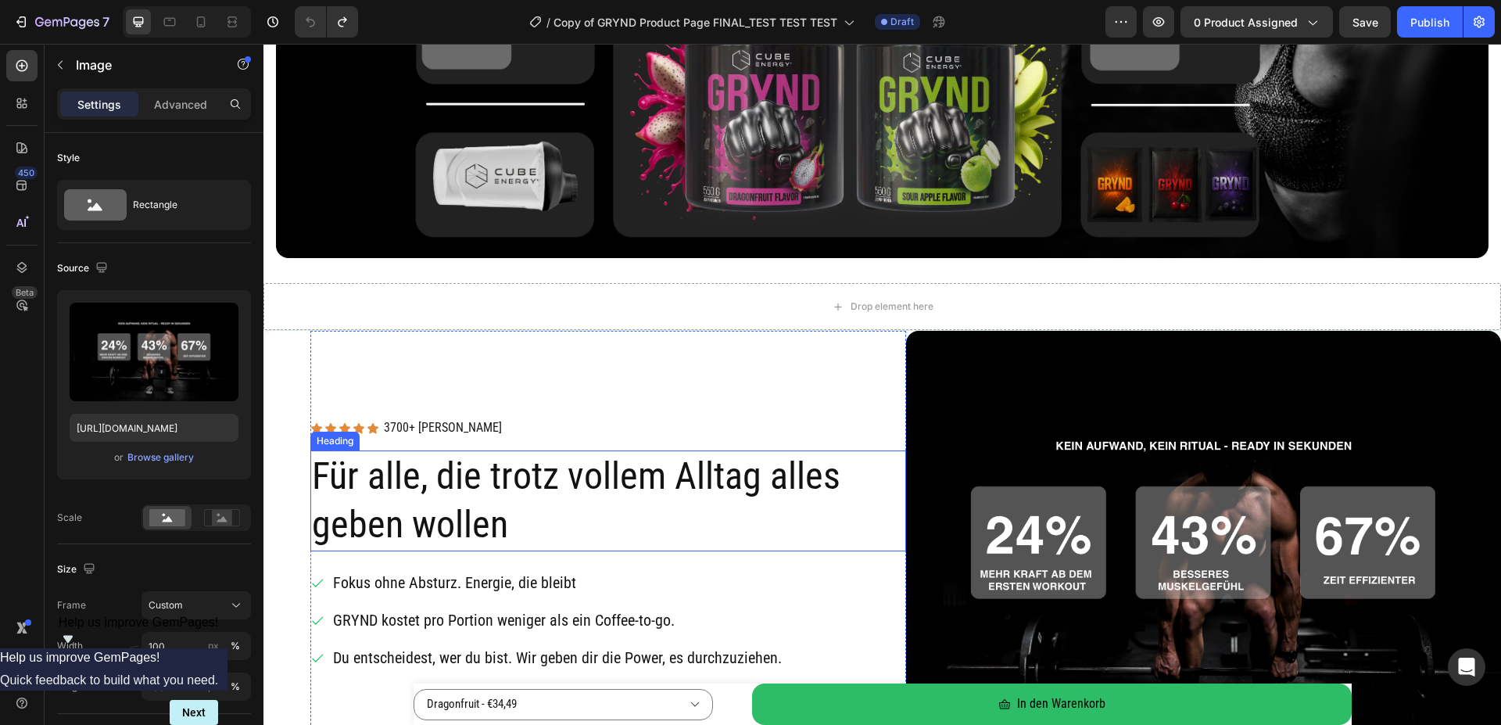
scroll to position [1356, 0]
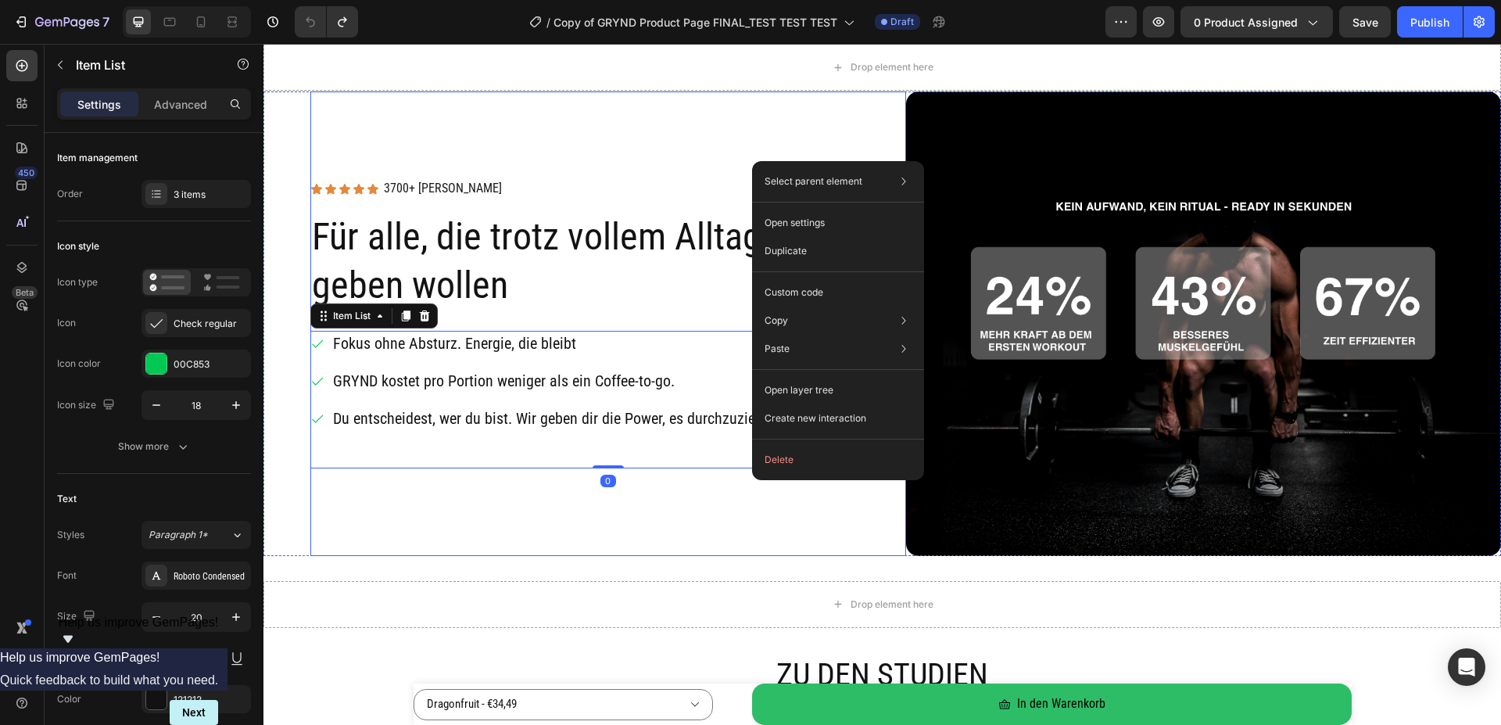
click at [678, 537] on div "Icon Icon Icon Icon Icon Icon List 3700+ zufriedene Kunden Text Block Row Row F…" at bounding box center [608, 323] width 596 height 464
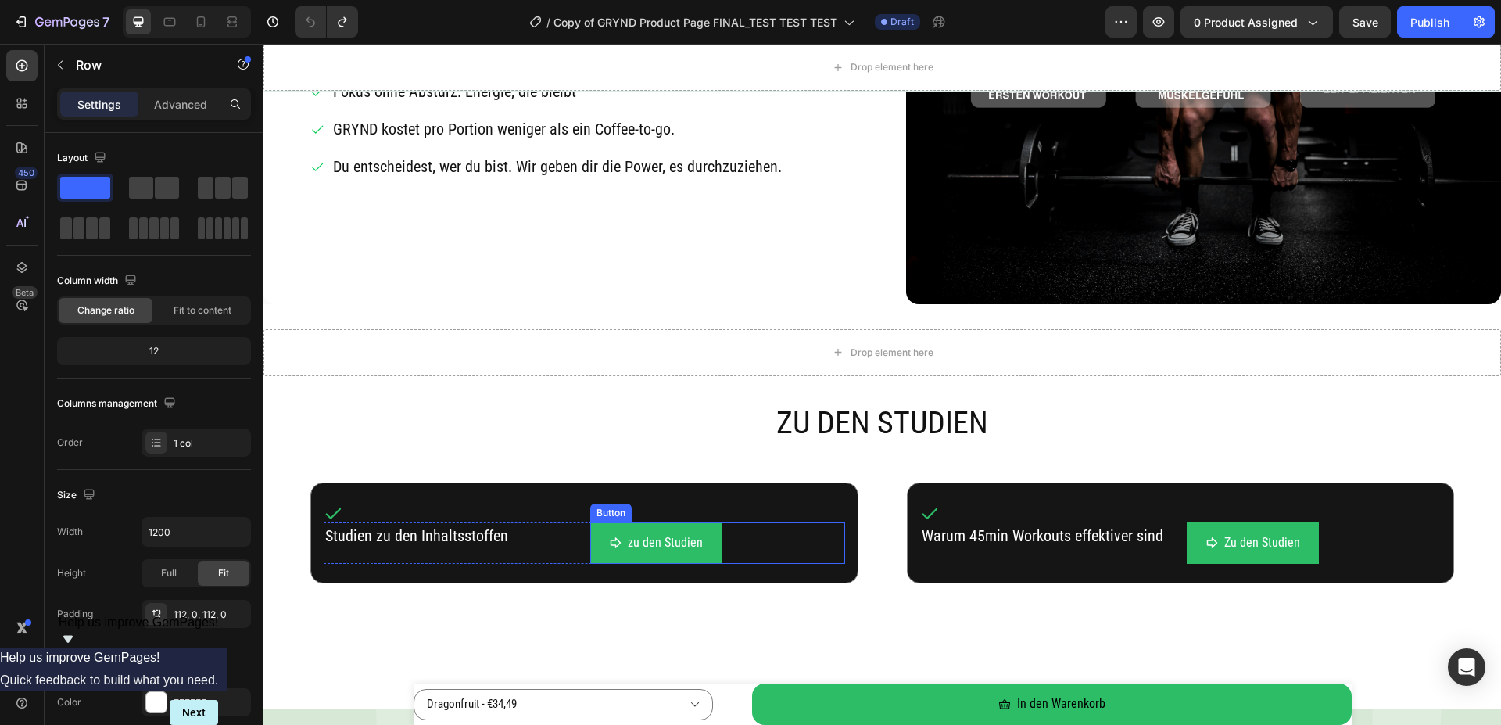
scroll to position [1595, 0]
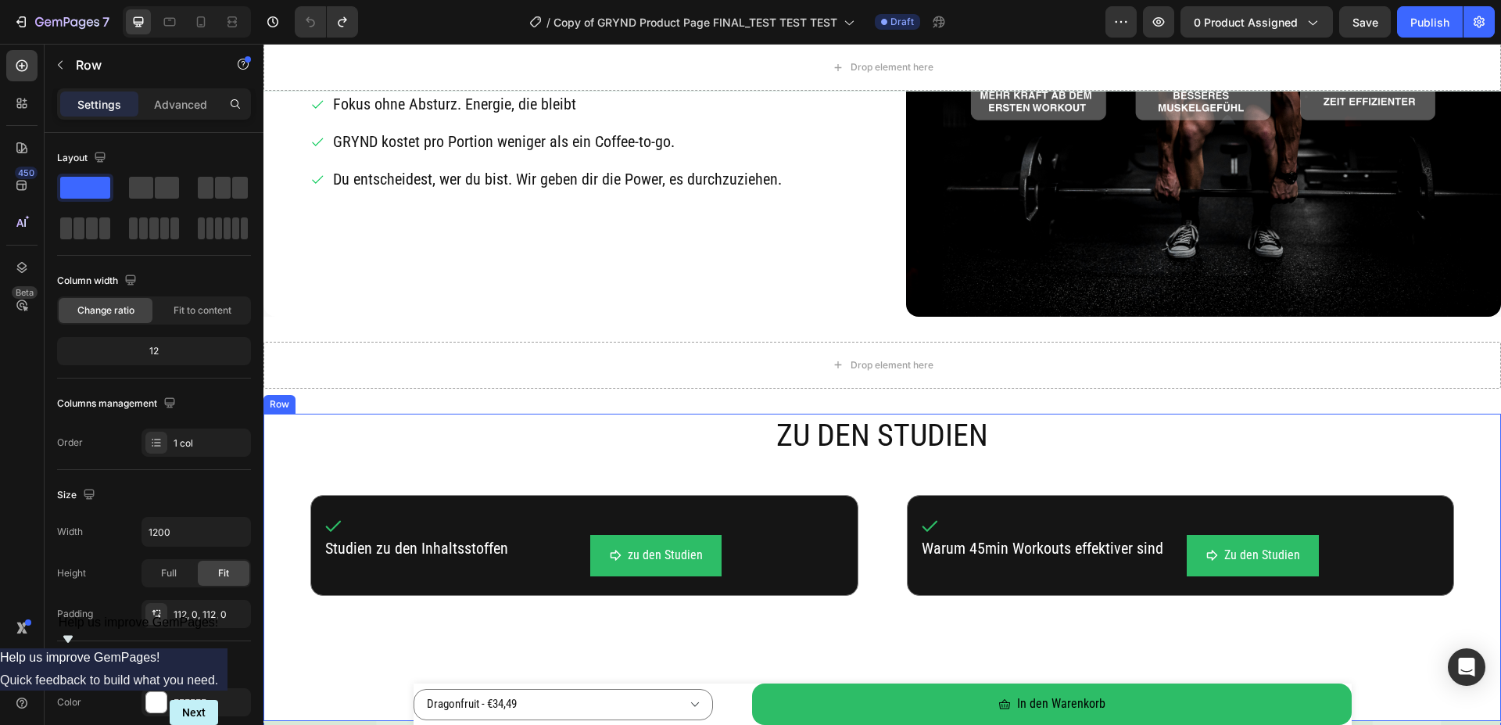
click at [274, 516] on div "ZU DEN STUDIEN Heading Icon Studien zu den Inhaltsstoffen Text Block zu den Stu…" at bounding box center [882, 567] width 1238 height 307
click at [356, 400] on icon at bounding box center [360, 398] width 10 height 11
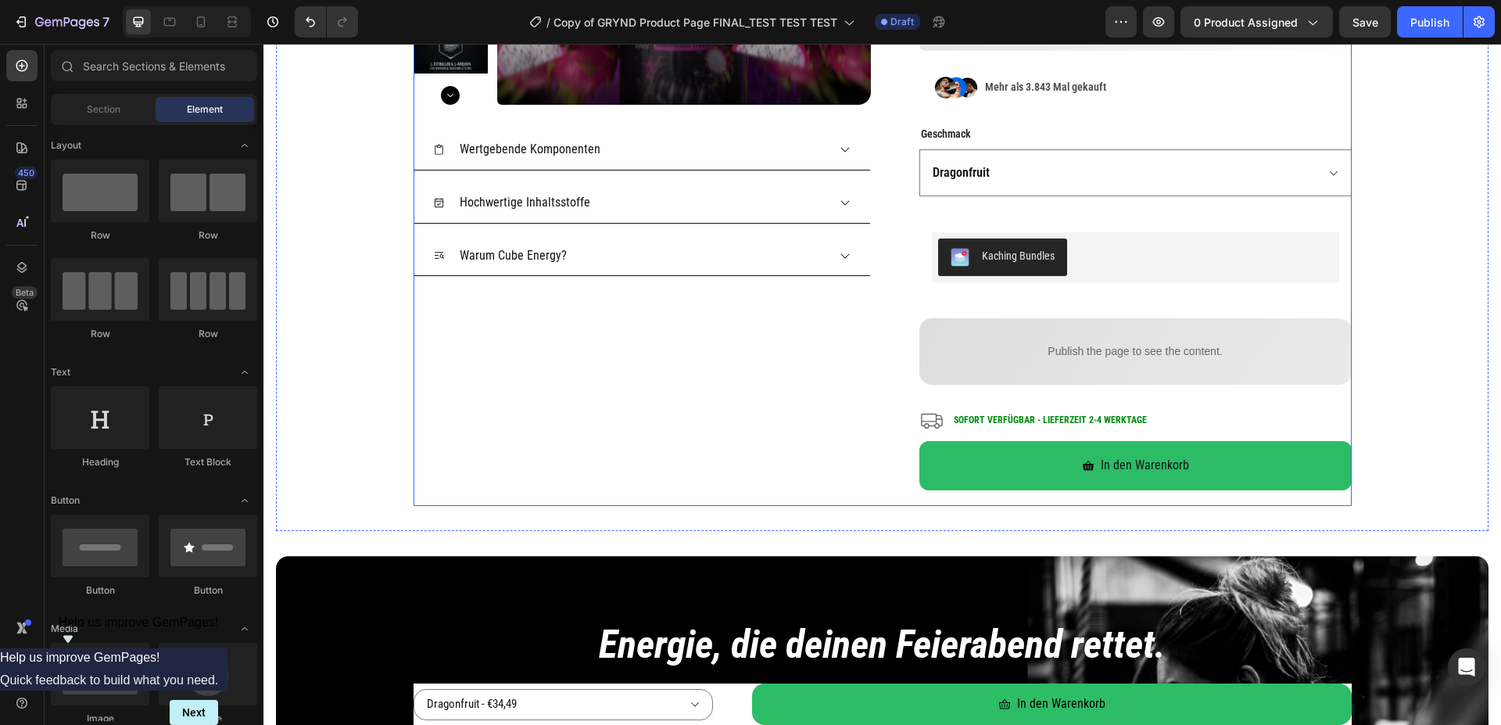
scroll to position [478, 0]
